Goal: Task Accomplishment & Management: Use online tool/utility

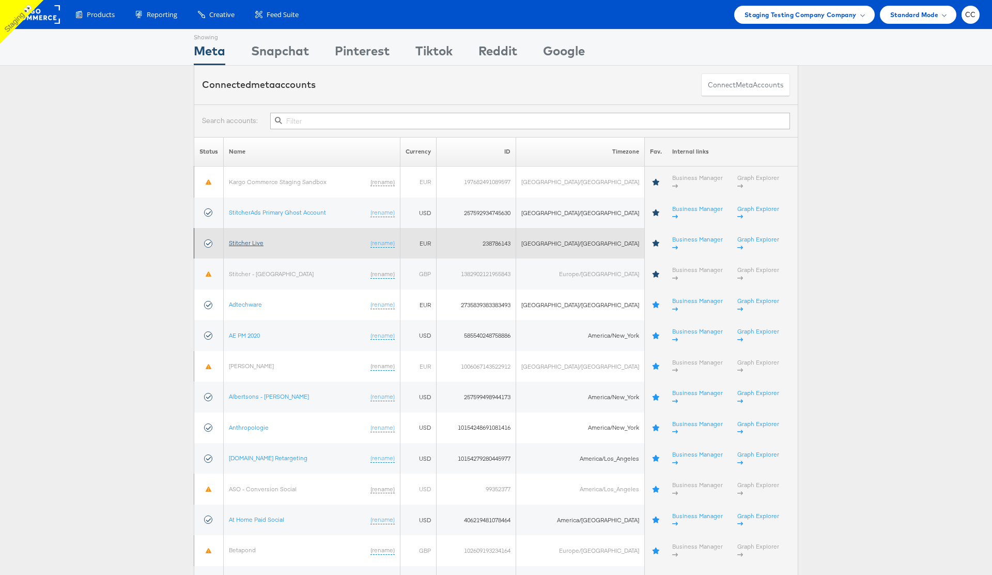
click at [256, 239] on link "Stitcher Live" at bounding box center [246, 243] width 35 height 8
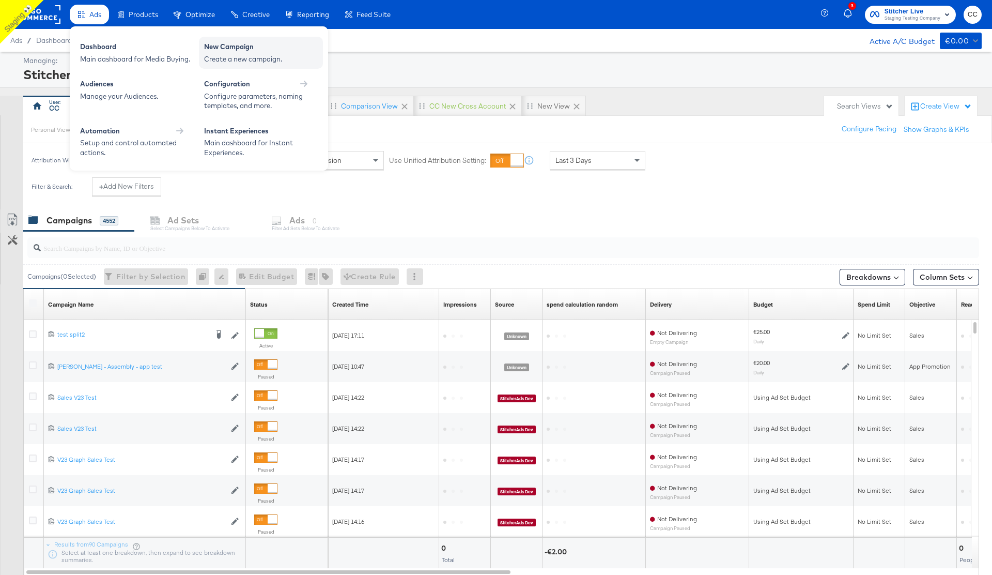
click at [245, 53] on div "New Campaign" at bounding box center [261, 48] width 114 height 12
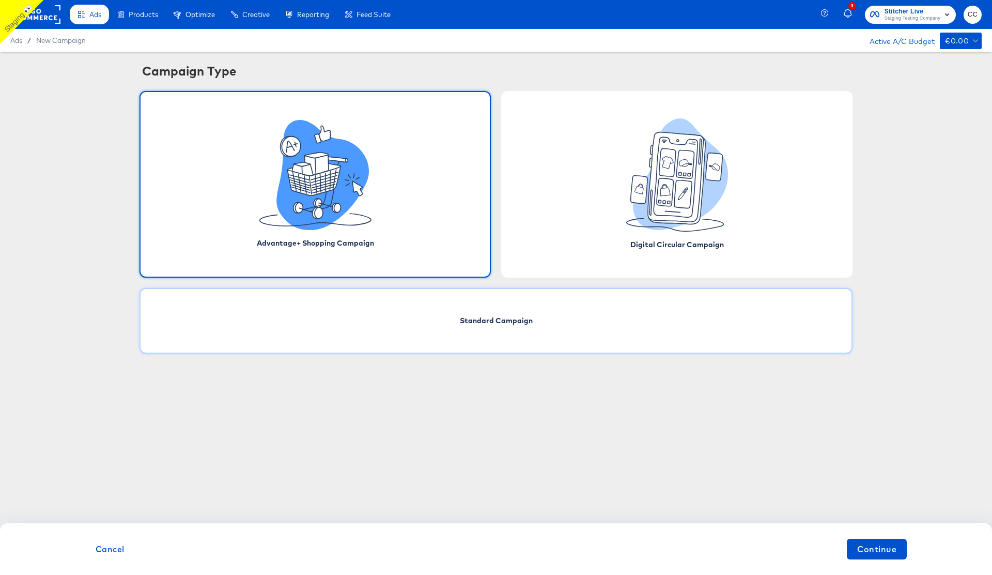
click at [530, 327] on div "Standard Campaign" at bounding box center [496, 321] width 713 height 66
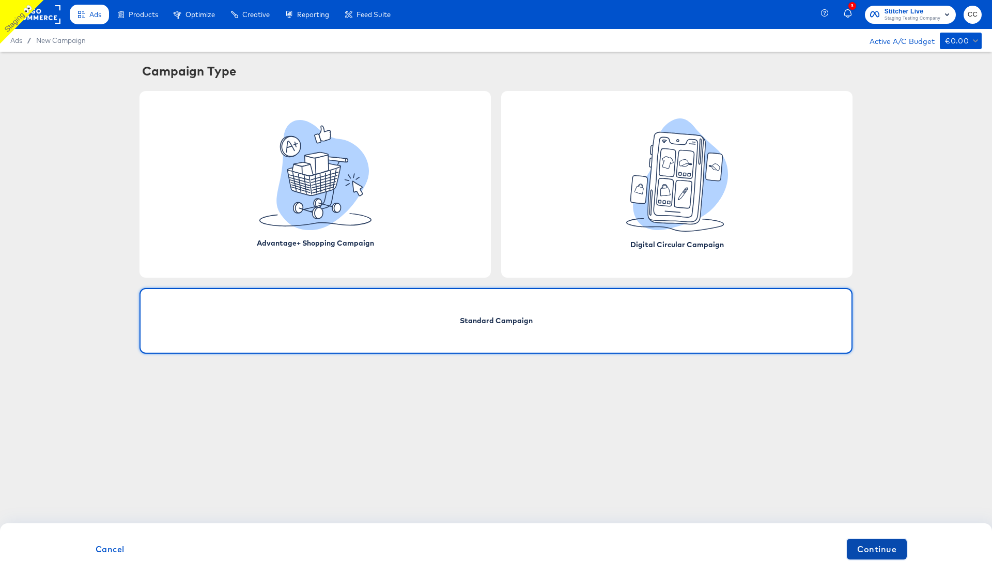
click at [880, 554] on span "Continue" at bounding box center [876, 549] width 39 height 14
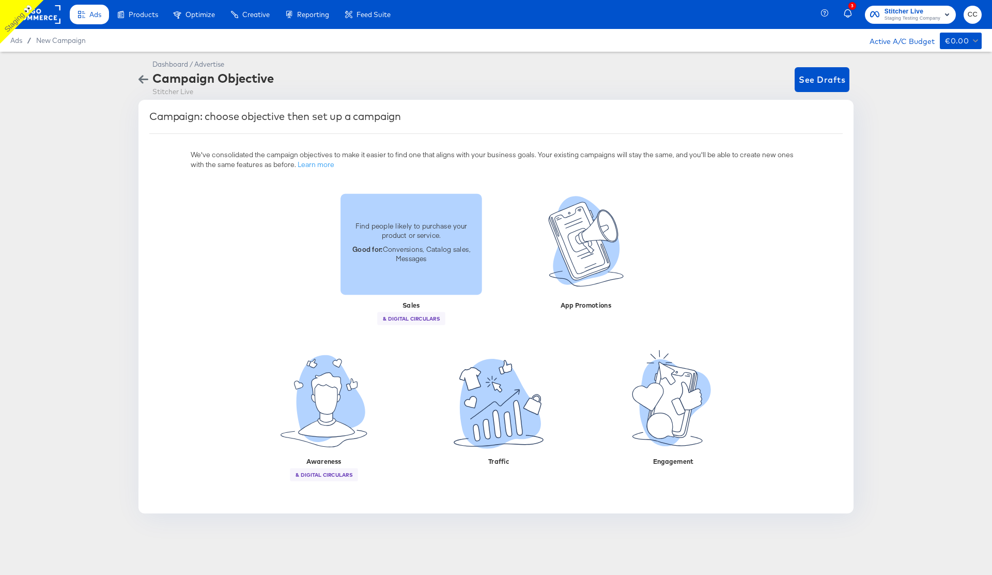
click at [416, 255] on p "Good for: Conversions, Catalog sales, Messages" at bounding box center [411, 253] width 129 height 19
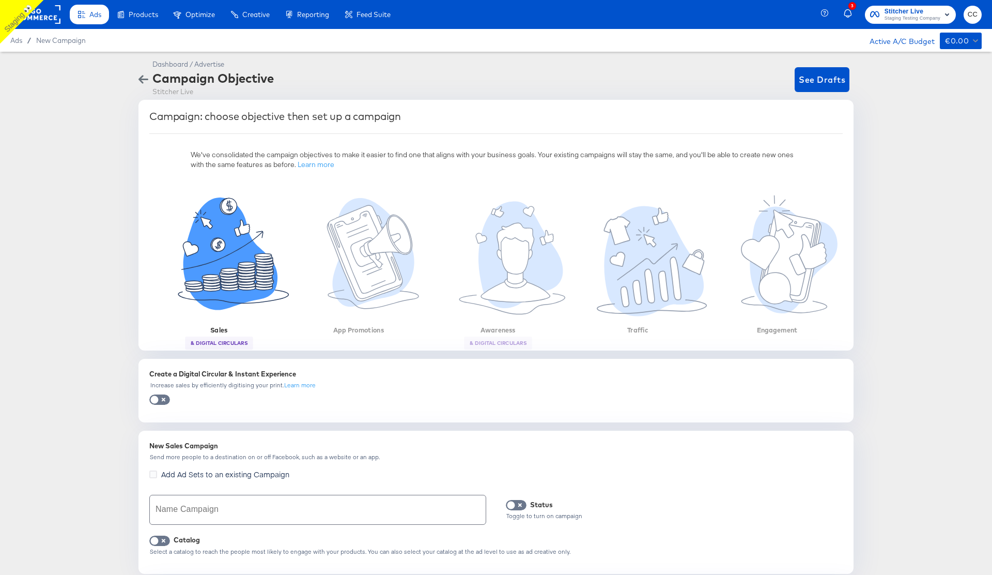
click at [202, 511] on input "text" at bounding box center [318, 509] width 336 height 29
type input "ersgd"
click at [161, 536] on span at bounding box center [159, 540] width 21 height 10
click at [164, 540] on input "checkbox" at bounding box center [154, 543] width 31 height 10
checkbox input "true"
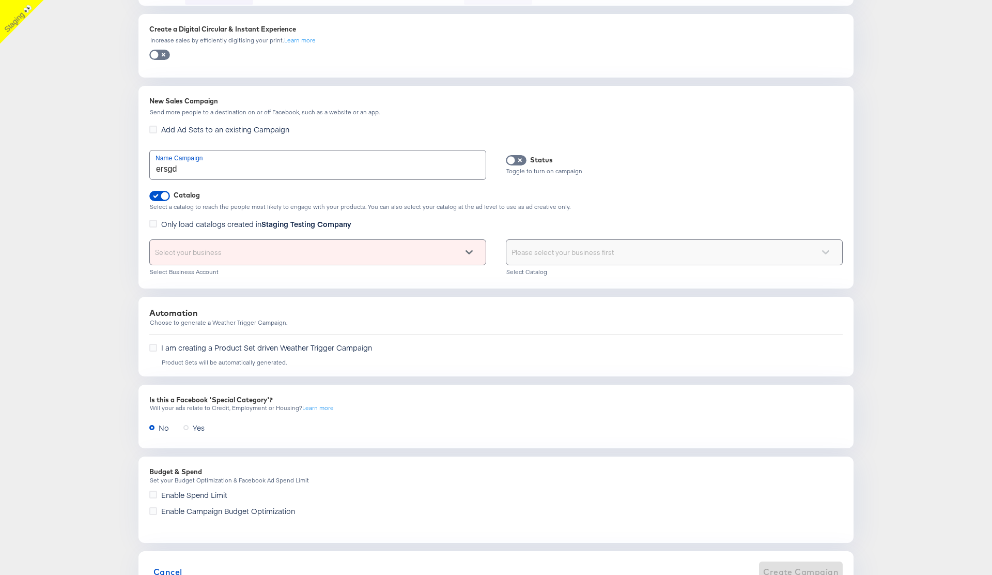
scroll to position [388, 0]
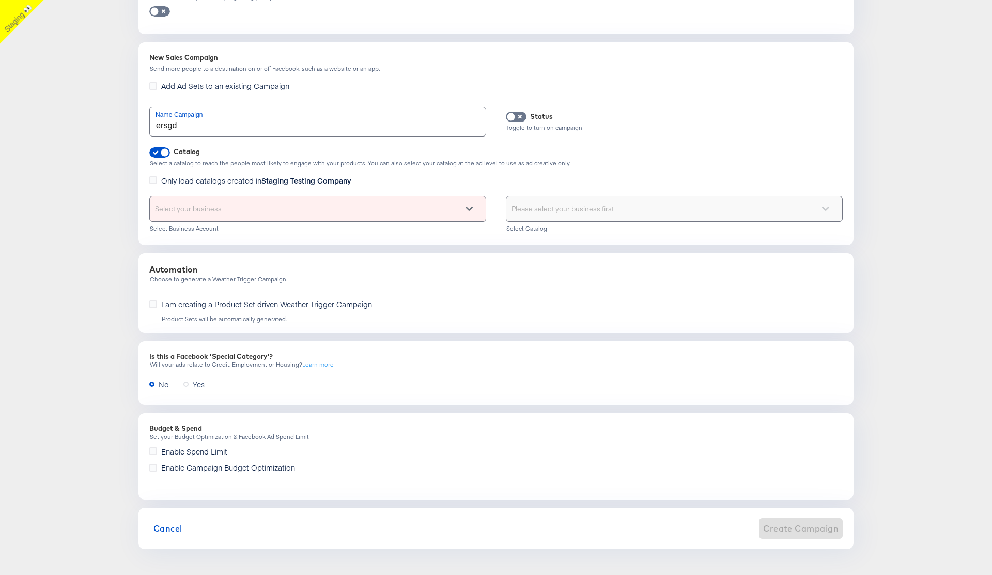
click at [279, 210] on div "Select your business" at bounding box center [318, 208] width 336 height 25
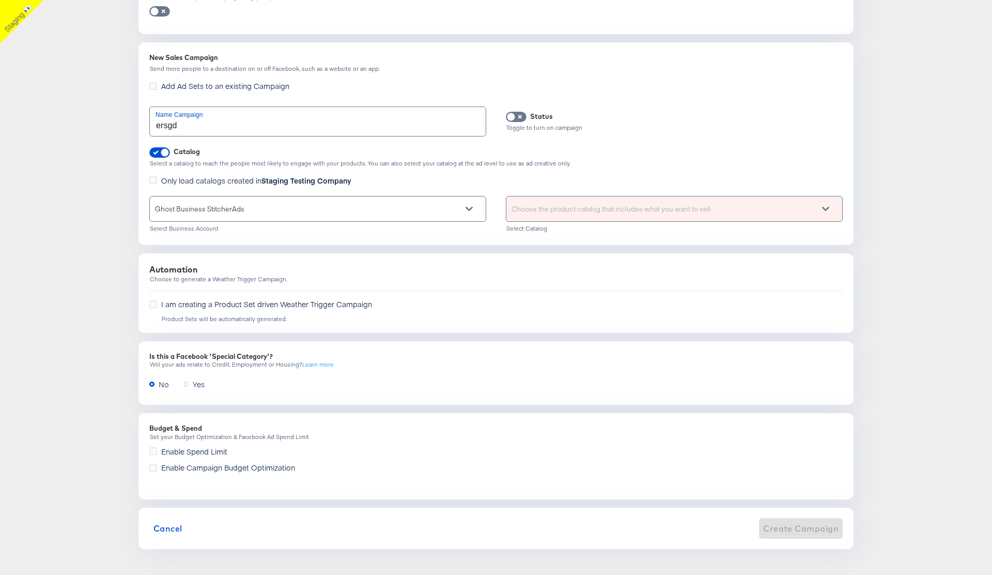
click at [549, 207] on div "Choose the product catalog that includes what you want to sell" at bounding box center [674, 208] width 336 height 25
type input "cc"
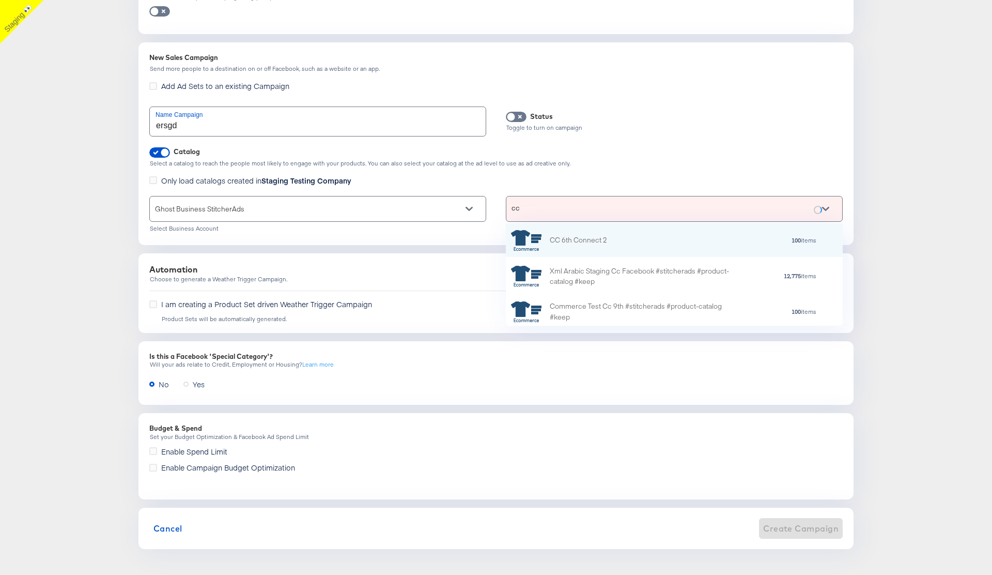
scroll to position [102, 337]
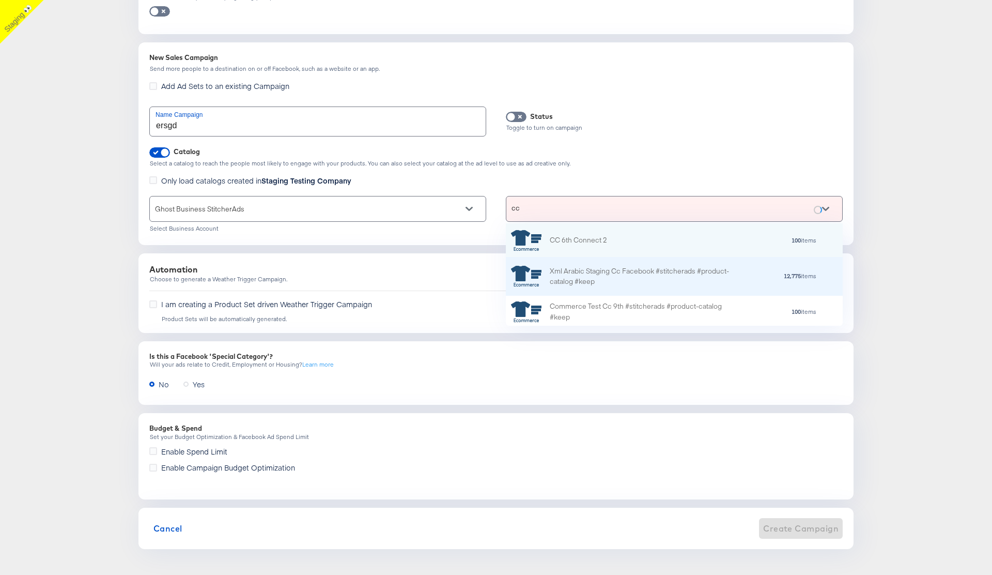
click at [605, 271] on div "Xml Arabic Staging Cc Facebook #stitcherads #product-catalog #keep" at bounding box center [640, 277] width 181 height 22
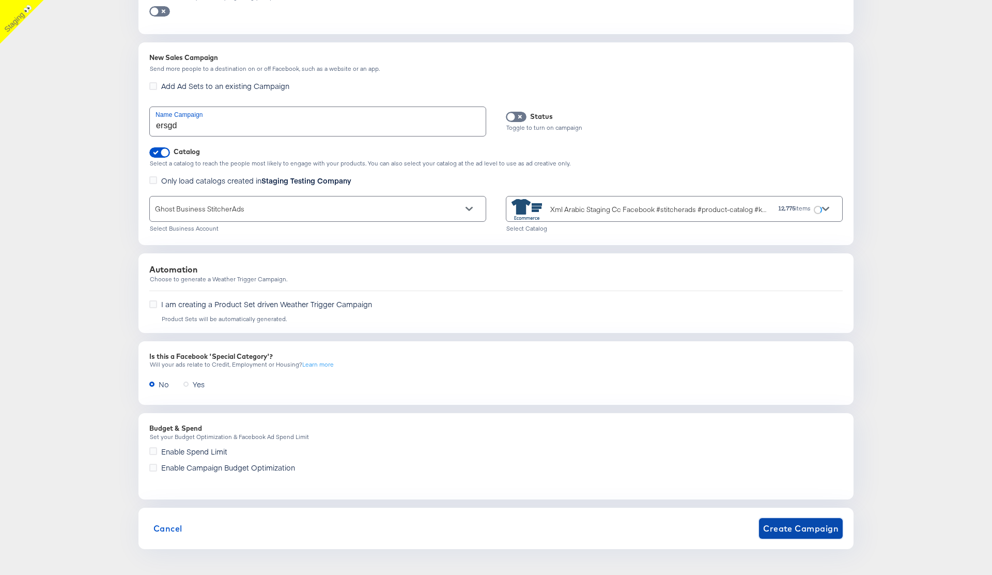
click at [784, 526] on span "Create Campaign" at bounding box center [800, 528] width 75 height 14
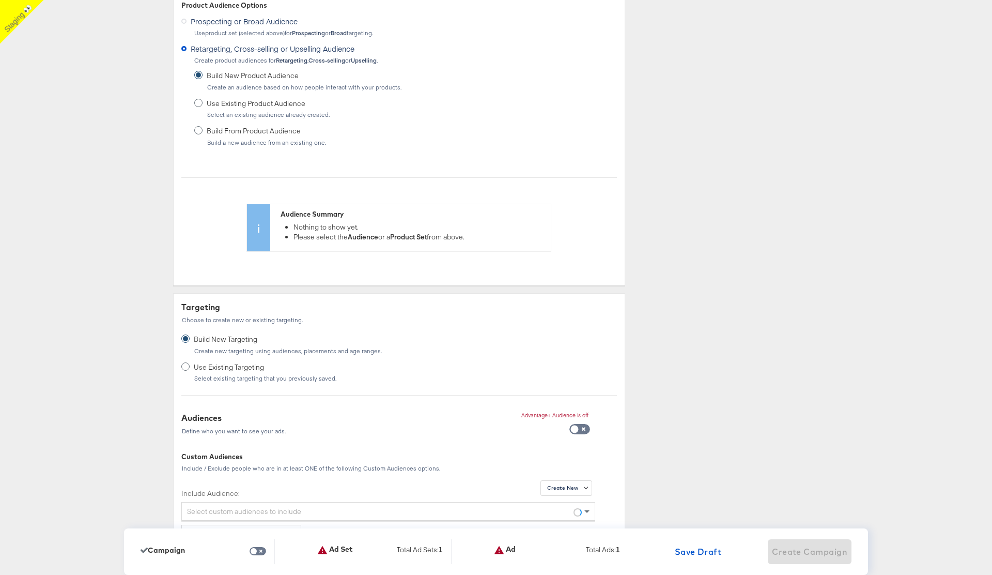
scroll to position [0, 0]
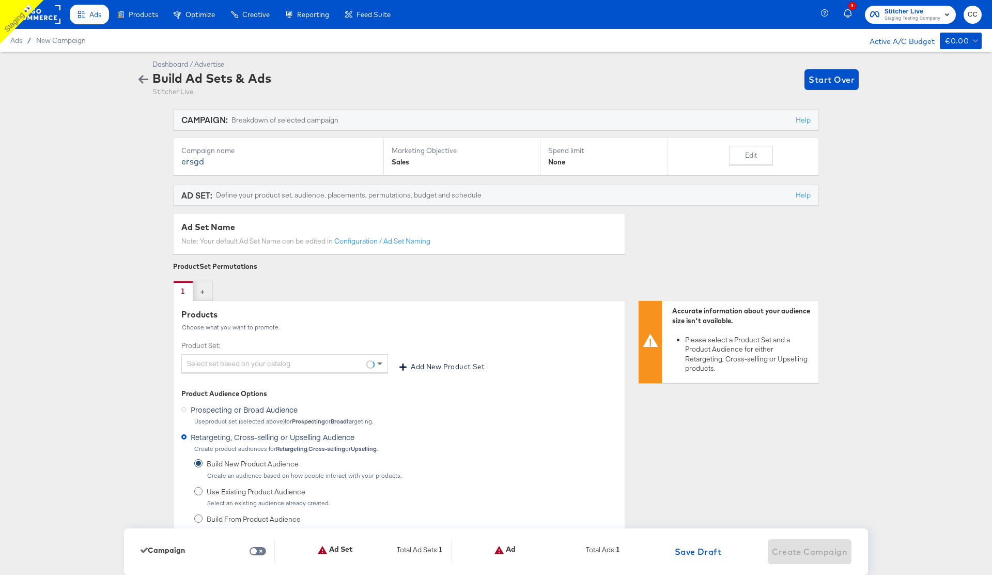
click at [246, 364] on div "Select set based on your catalog" at bounding box center [285, 363] width 206 height 18
click at [379, 364] on span at bounding box center [379, 364] width 5 height 4
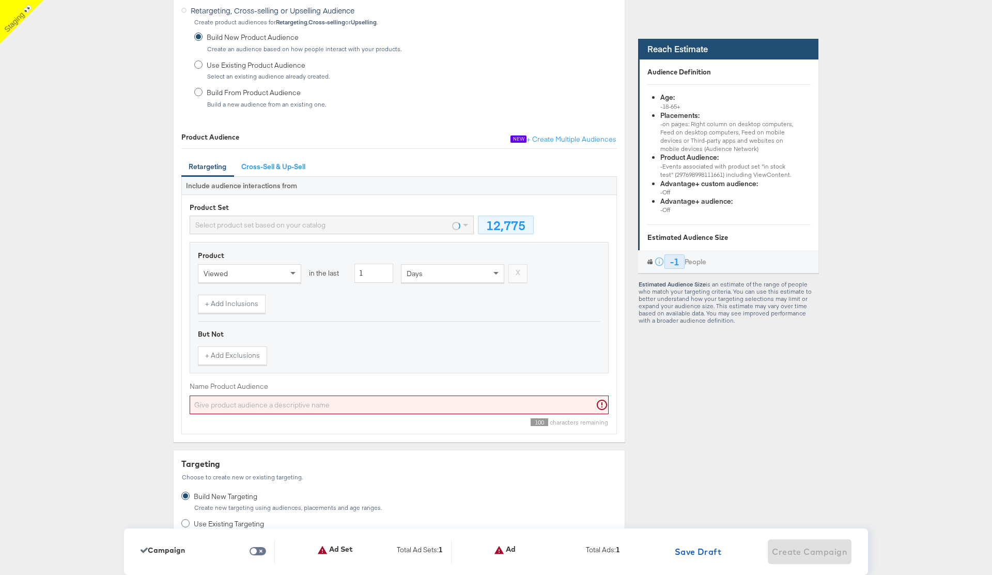
scroll to position [446, 0]
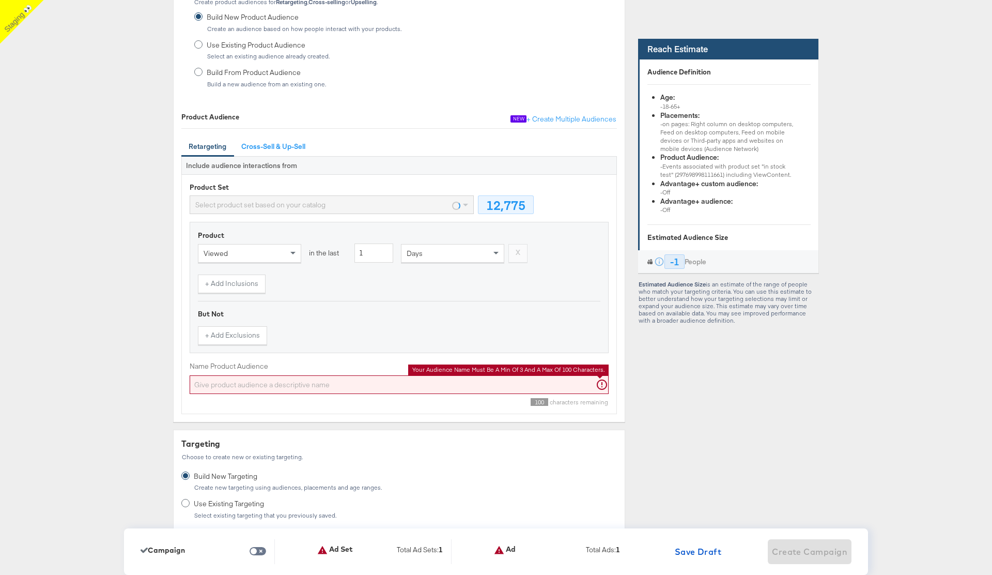
click at [339, 377] on input "Name Product Audience" at bounding box center [399, 384] width 419 height 19
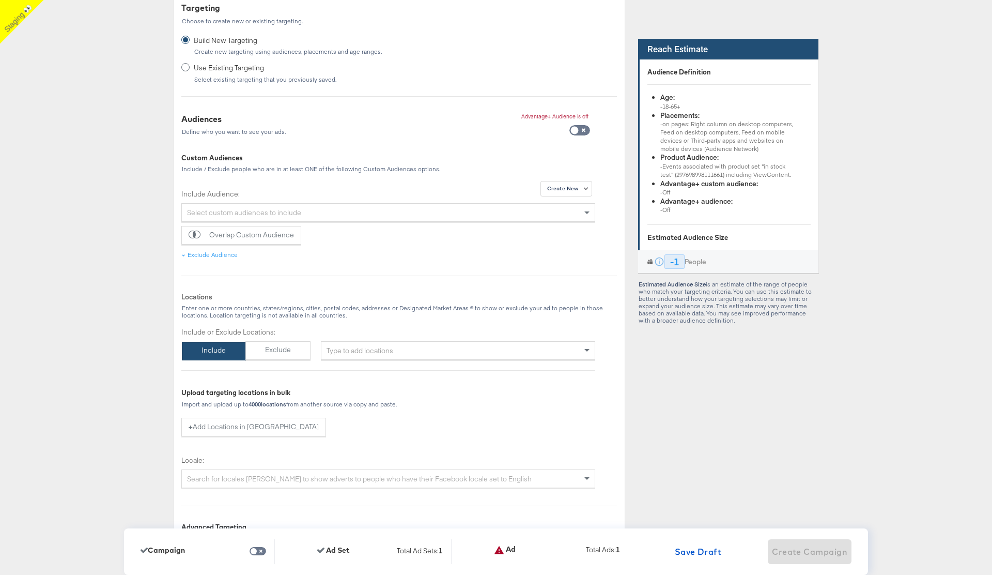
scroll to position [950, 0]
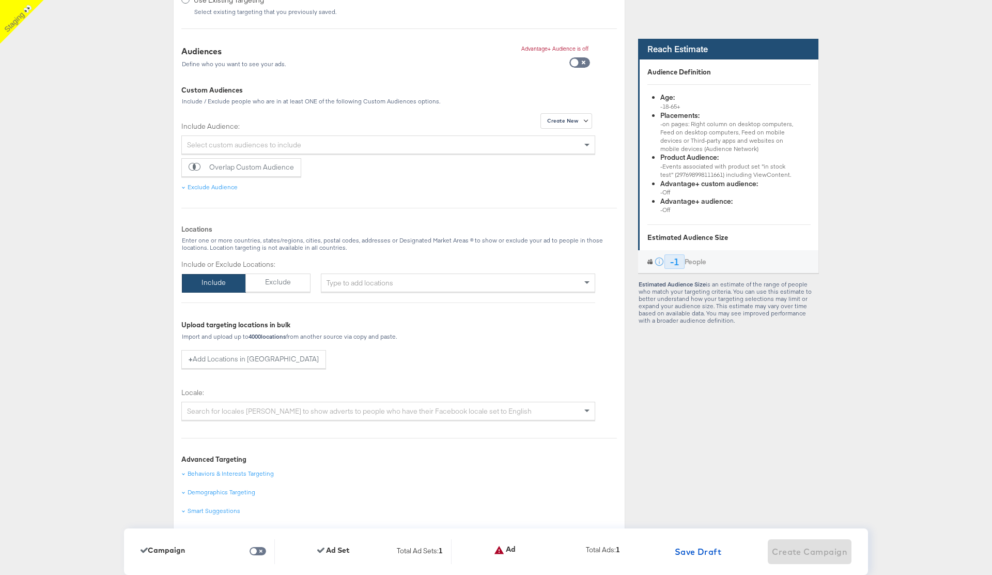
type input "srdtgf"
click at [418, 284] on div "Type to add locations" at bounding box center [458, 282] width 274 height 19
type input "usa"
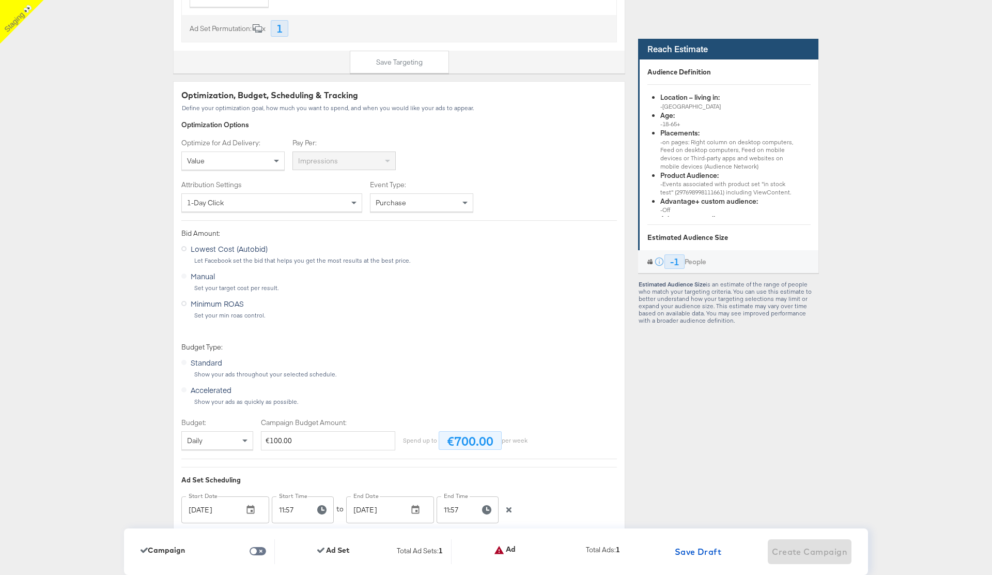
scroll to position [2009, 0]
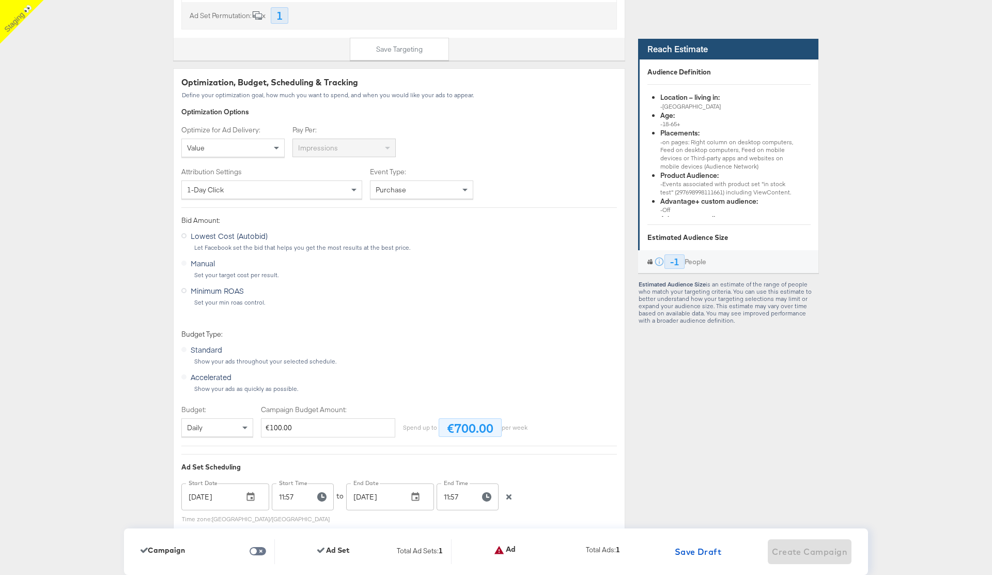
click at [256, 151] on div "Value" at bounding box center [233, 148] width 102 height 18
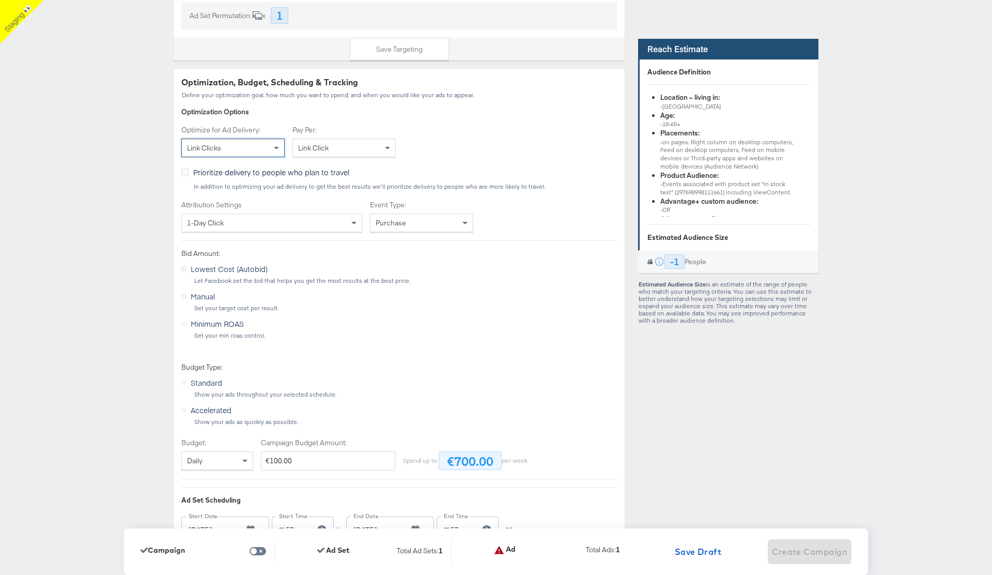
click at [86, 226] on div "Dashboard / Advertise Build Ad Sets & Ads Stitcher Live Start Over CAMPAIGN: Br…" at bounding box center [496, 286] width 992 height 4486
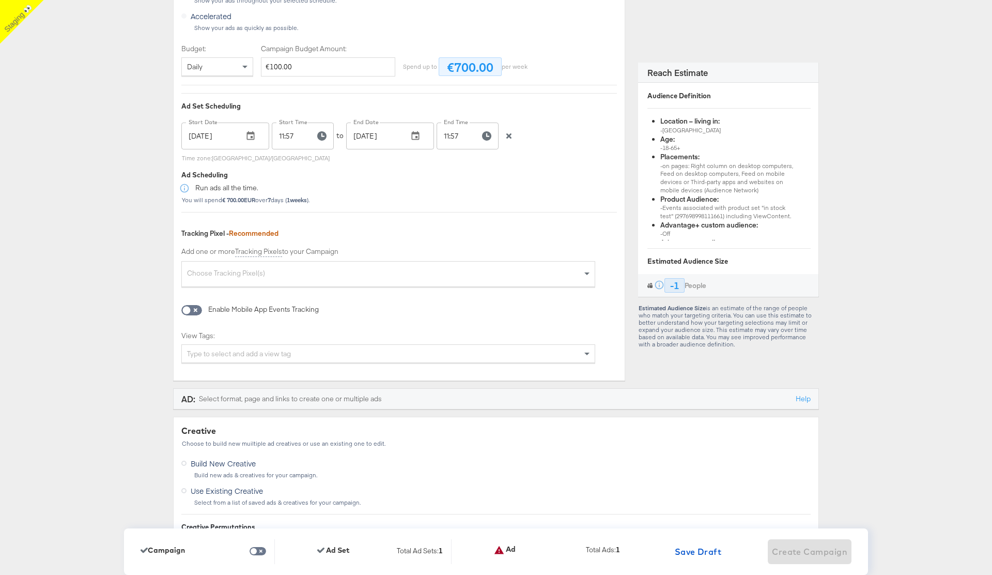
scroll to position [2431, 0]
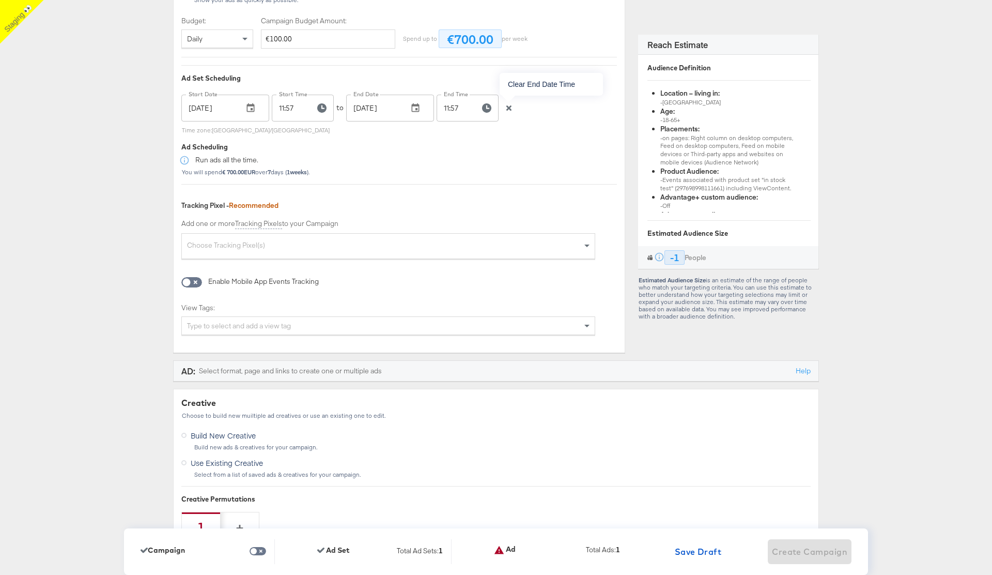
click at [509, 111] on icon "button" at bounding box center [508, 107] width 7 height 7
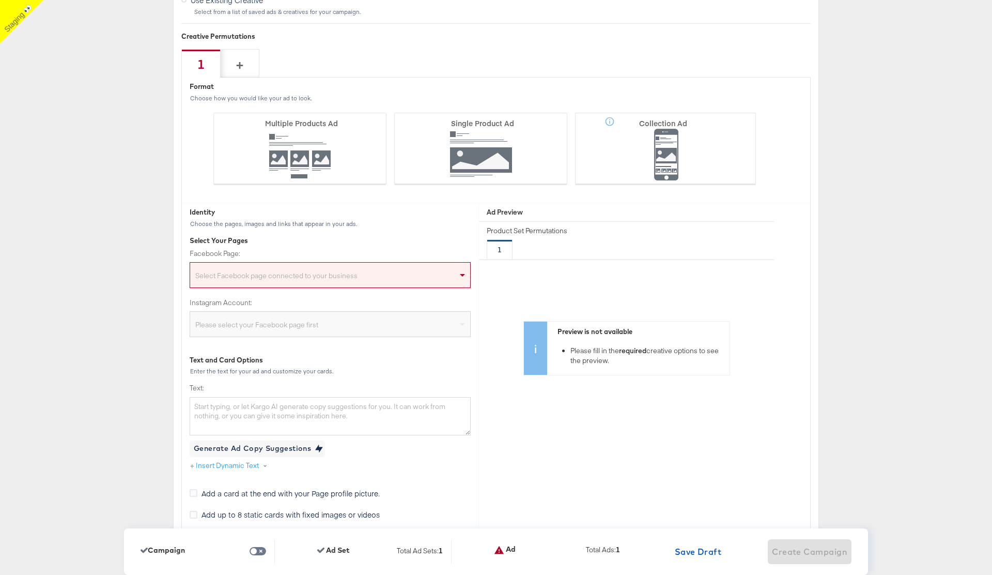
scroll to position [2971, 0]
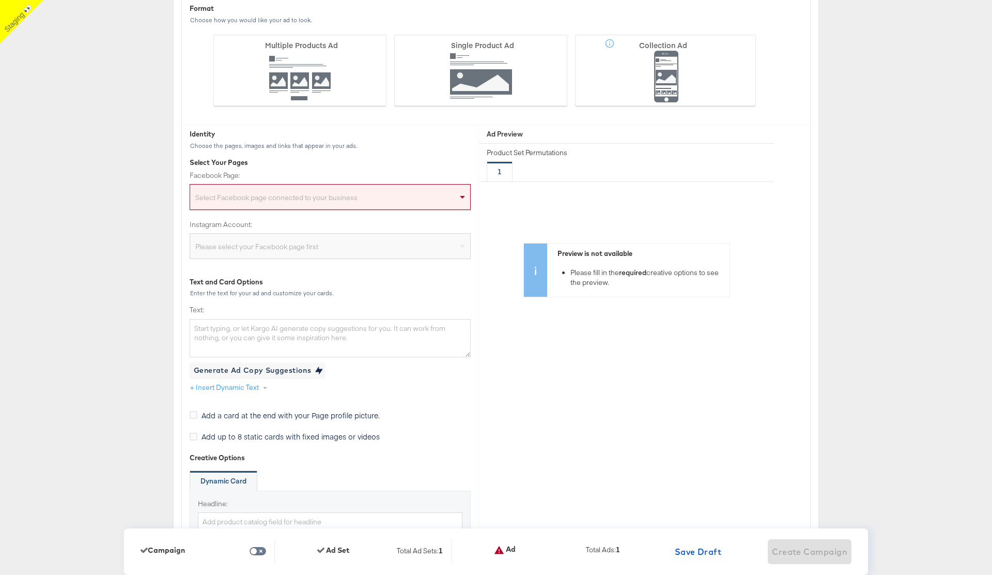
click at [364, 197] on div "Select Facebook page connected to your business" at bounding box center [330, 199] width 280 height 21
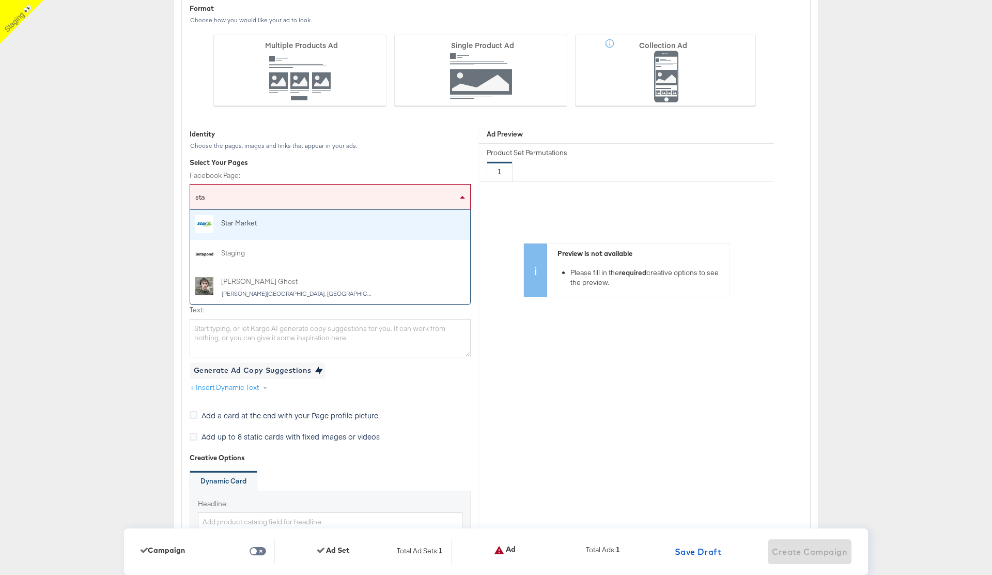
type input "stag"
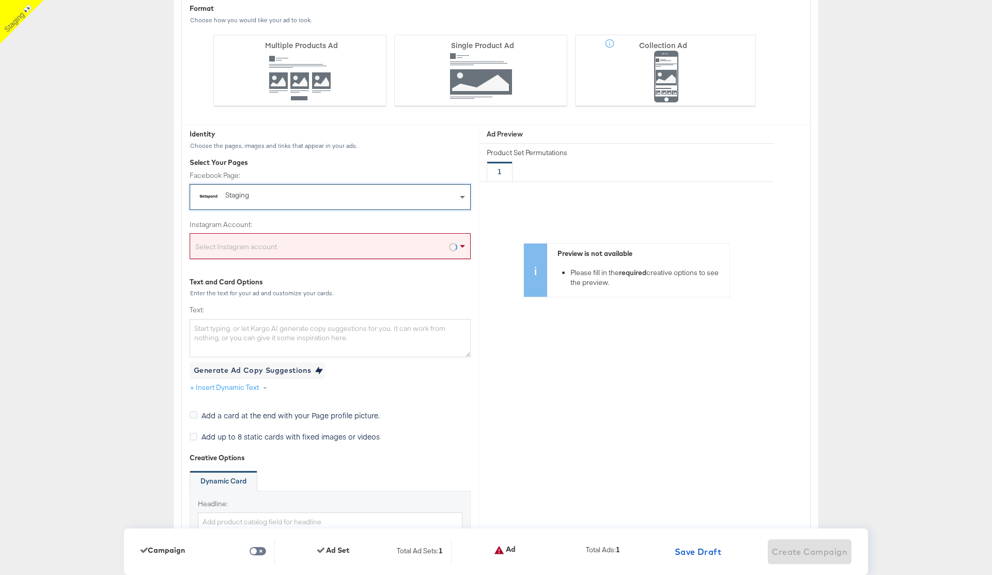
click at [289, 248] on div "Select Instagram account" at bounding box center [330, 248] width 280 height 21
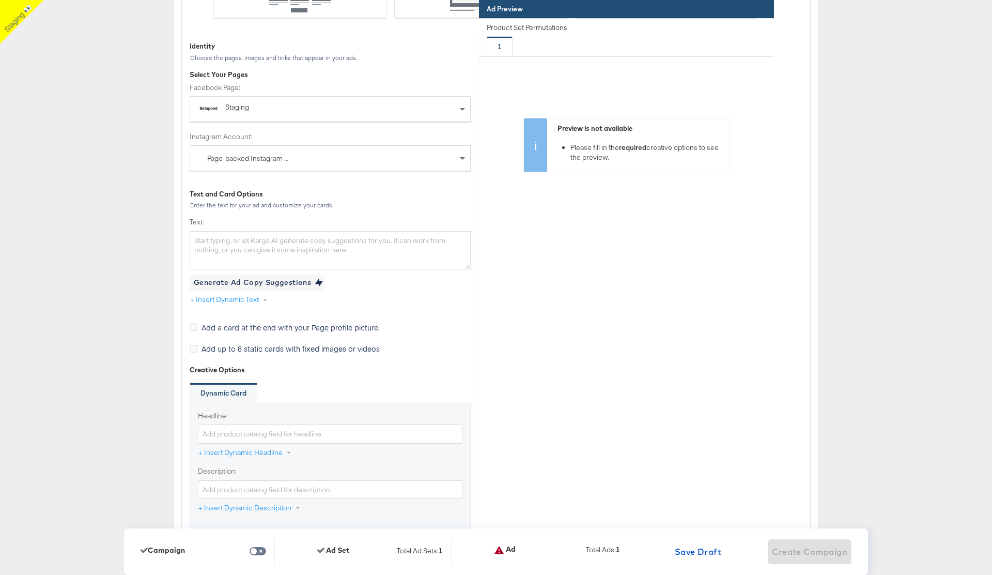
scroll to position [3099, 0]
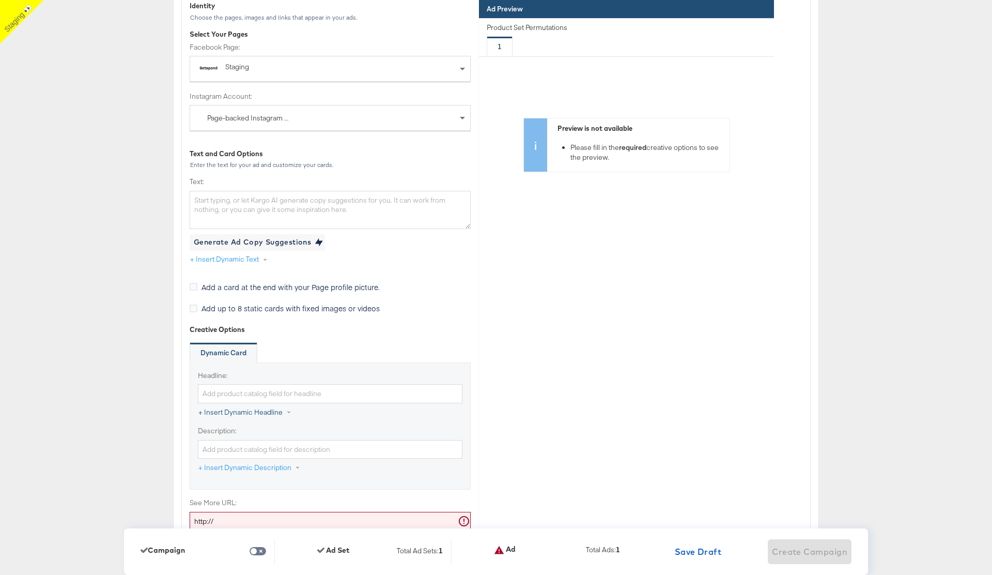
click at [249, 421] on button "+ Insert Dynamic Headline" at bounding box center [250, 412] width 104 height 19
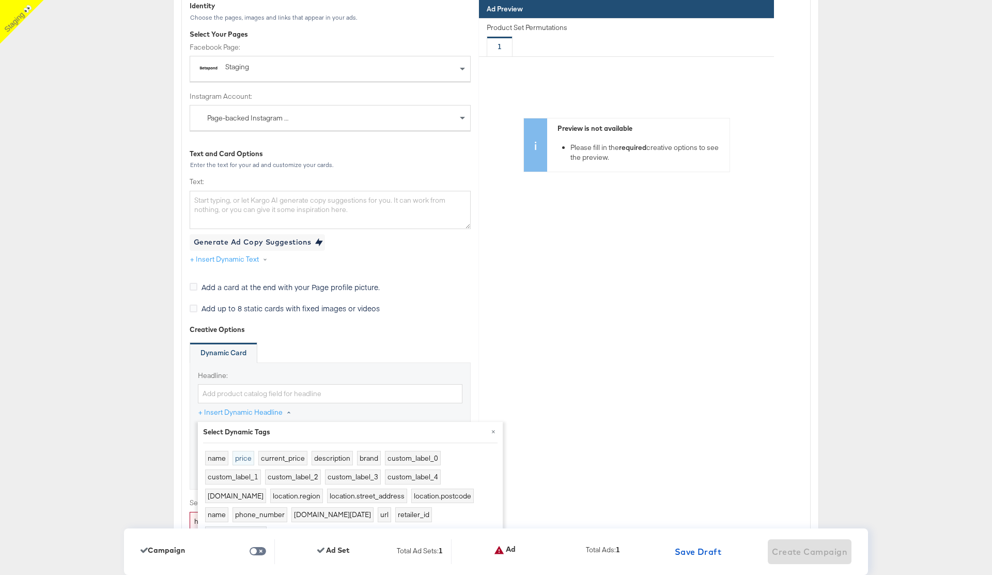
click at [235, 456] on button "price" at bounding box center [244, 458] width 22 height 15
type input "{{product.price}}"
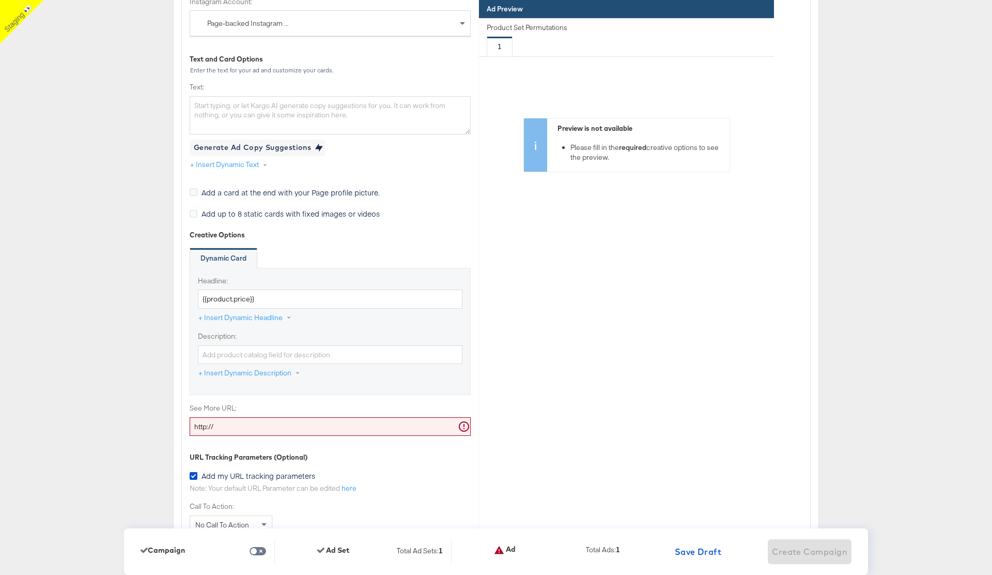
scroll to position [3235, 0]
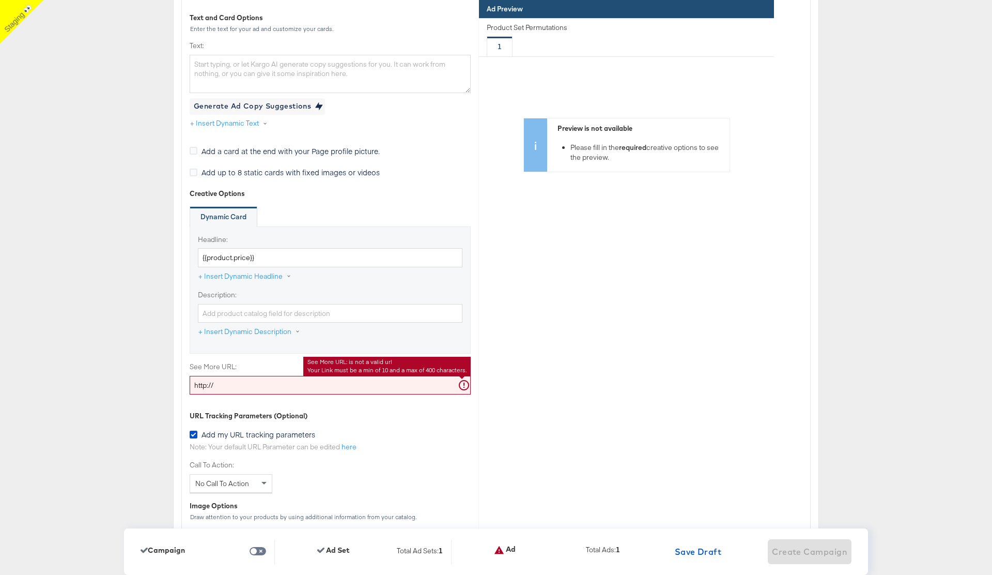
click at [244, 385] on input "http://" at bounding box center [330, 385] width 281 height 19
type input "[URL][DOMAIN_NAME]"
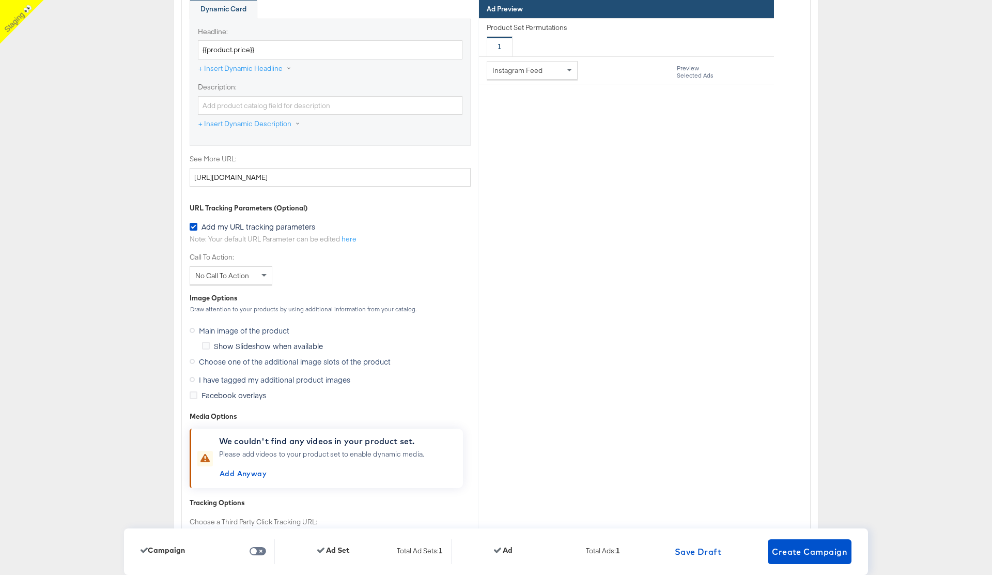
scroll to position [3470, 0]
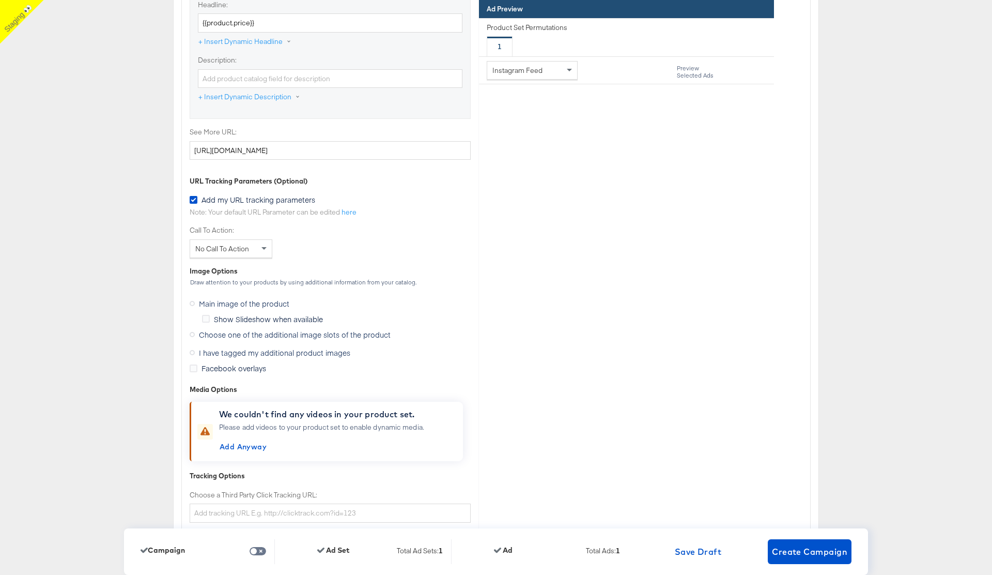
click at [192, 352] on icon at bounding box center [192, 352] width 5 height 5
click at [0, 0] on input "I have tagged my additional product images" at bounding box center [0, 0] width 0 height 0
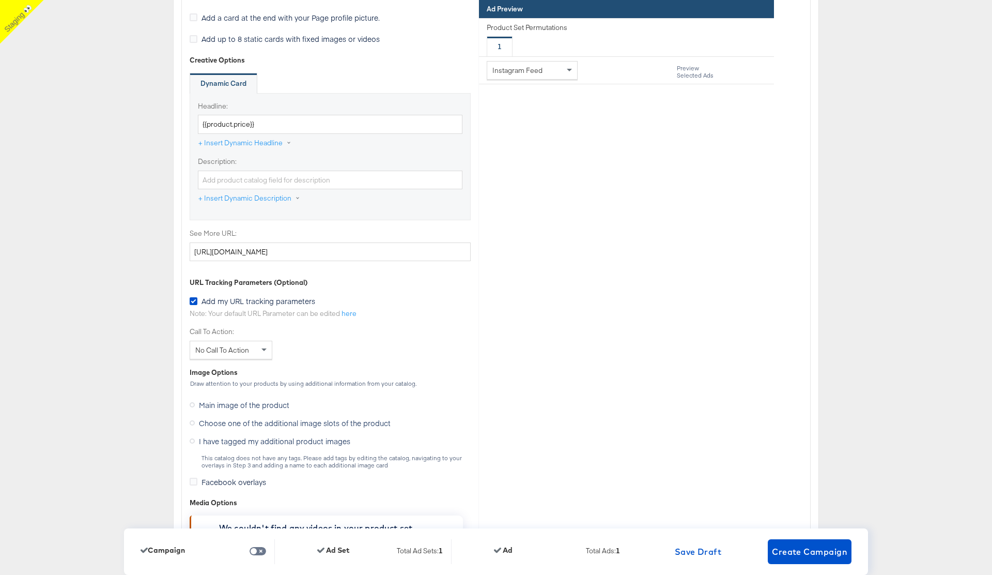
scroll to position [3371, 0]
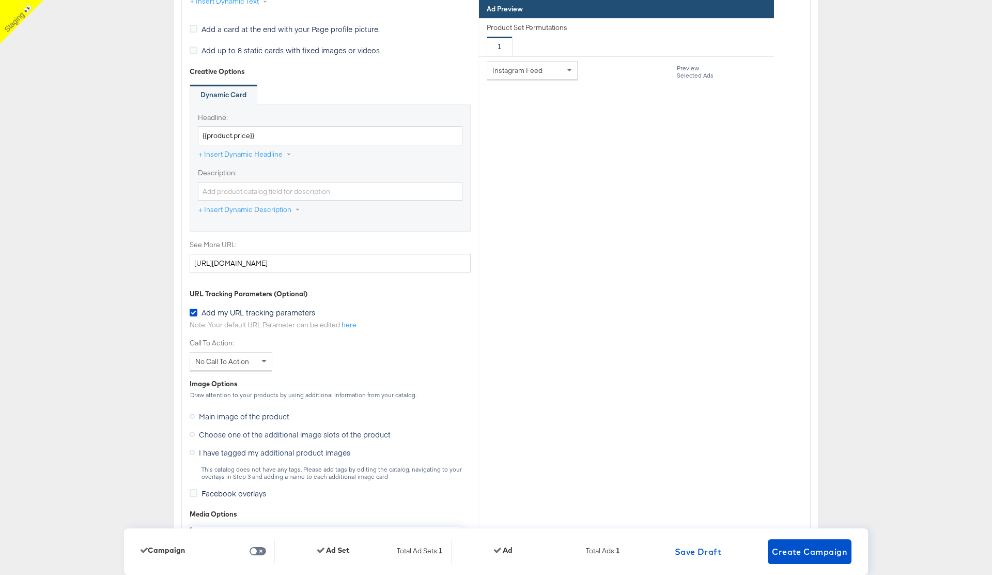
click at [551, 69] on div "Instagram Feed" at bounding box center [532, 70] width 90 height 18
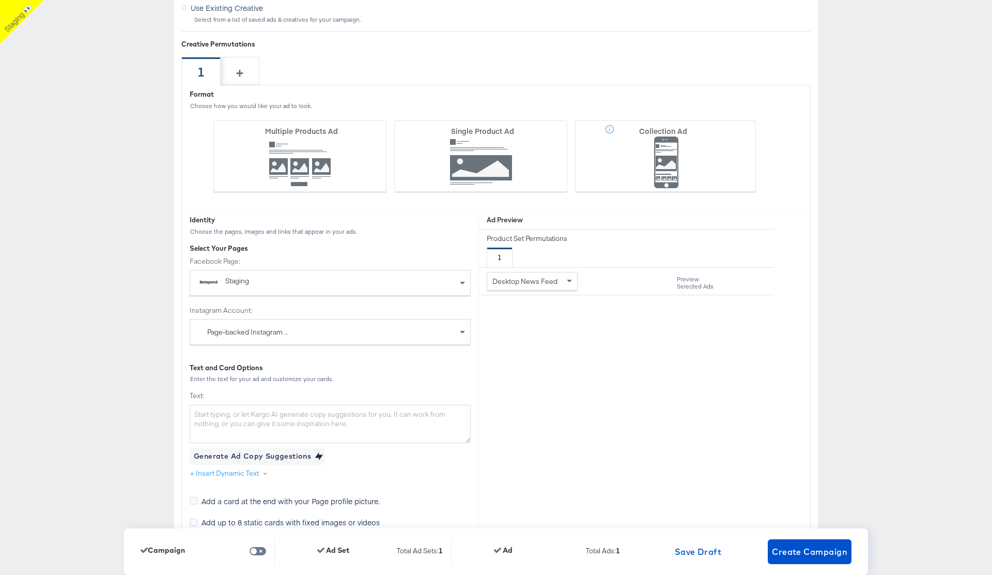
scroll to position [2884, 0]
